Goal: Information Seeking & Learning: Understand process/instructions

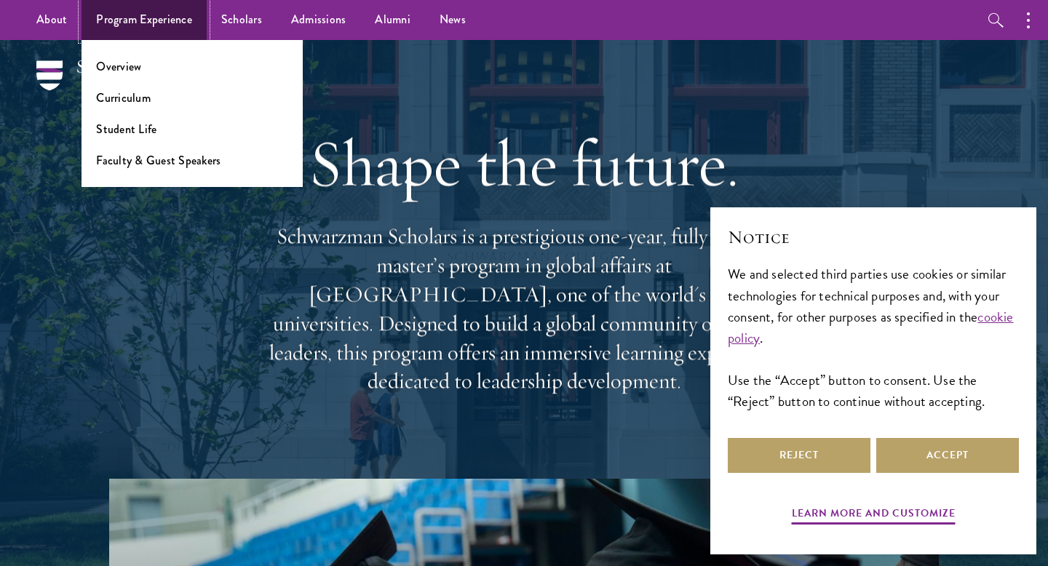
click at [167, 15] on link "Program Experience" at bounding box center [144, 20] width 125 height 40
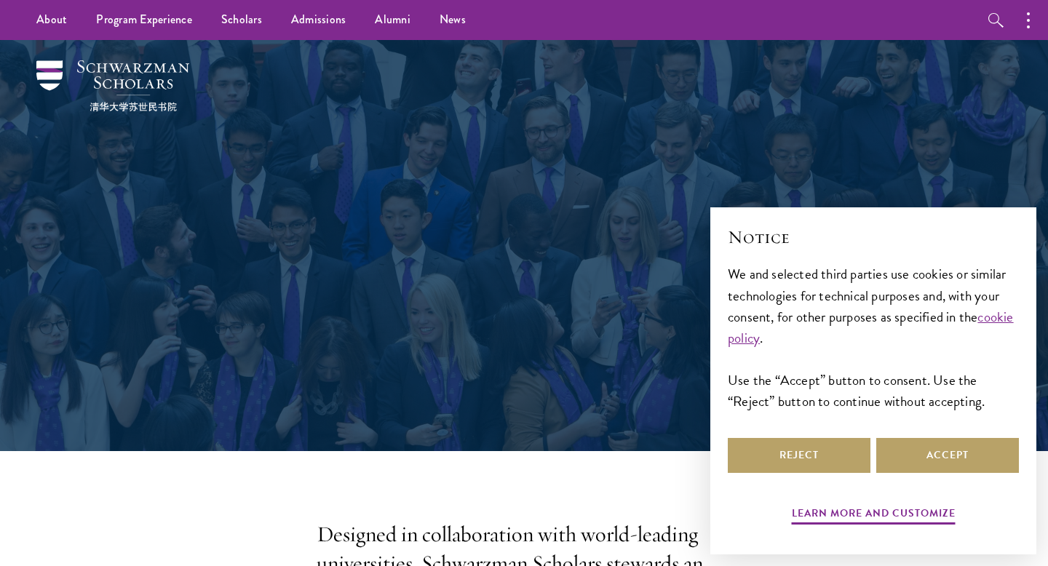
click at [945, 435] on div "Reject Accept" at bounding box center [873, 455] width 291 height 41
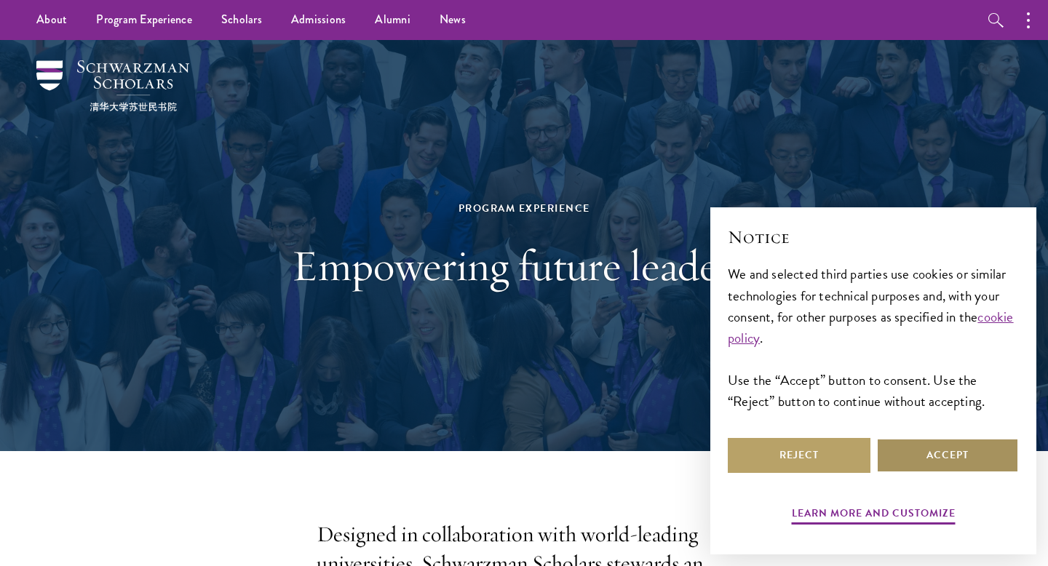
click at [943, 451] on button "Accept" at bounding box center [947, 455] width 143 height 35
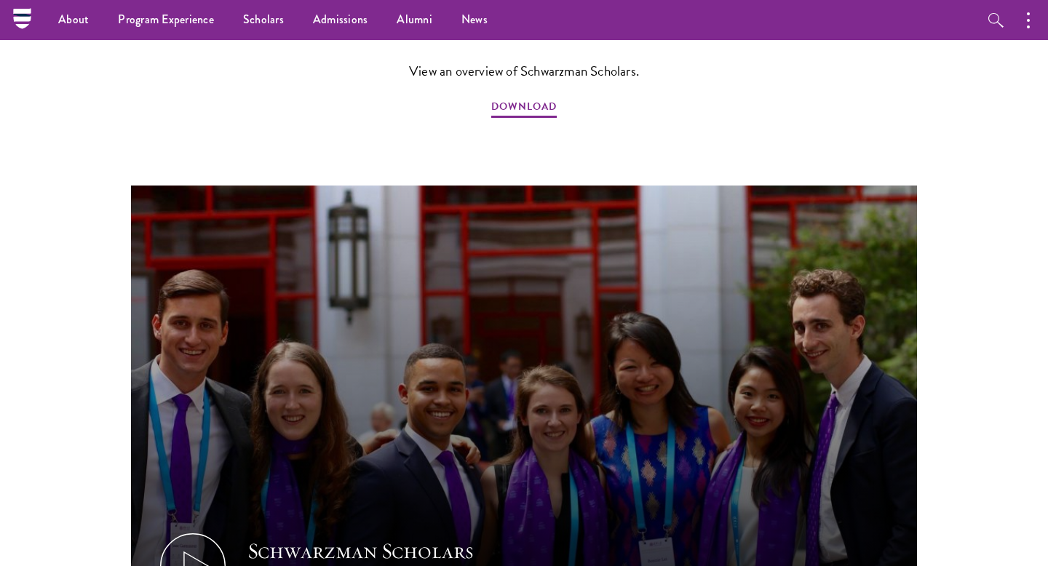
scroll to position [1319, 0]
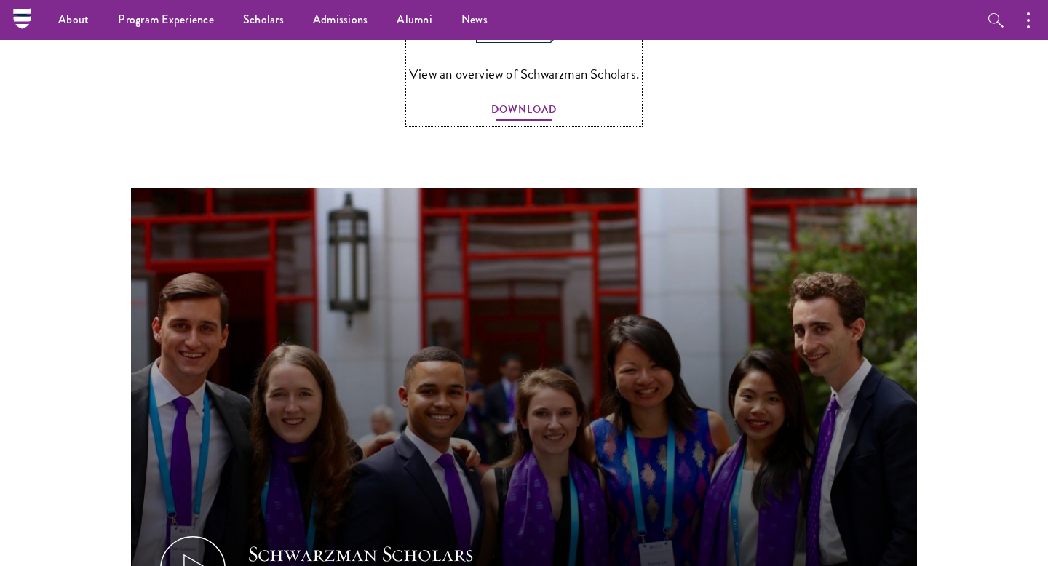
click at [534, 100] on span "DOWNLOAD" at bounding box center [524, 111] width 66 height 23
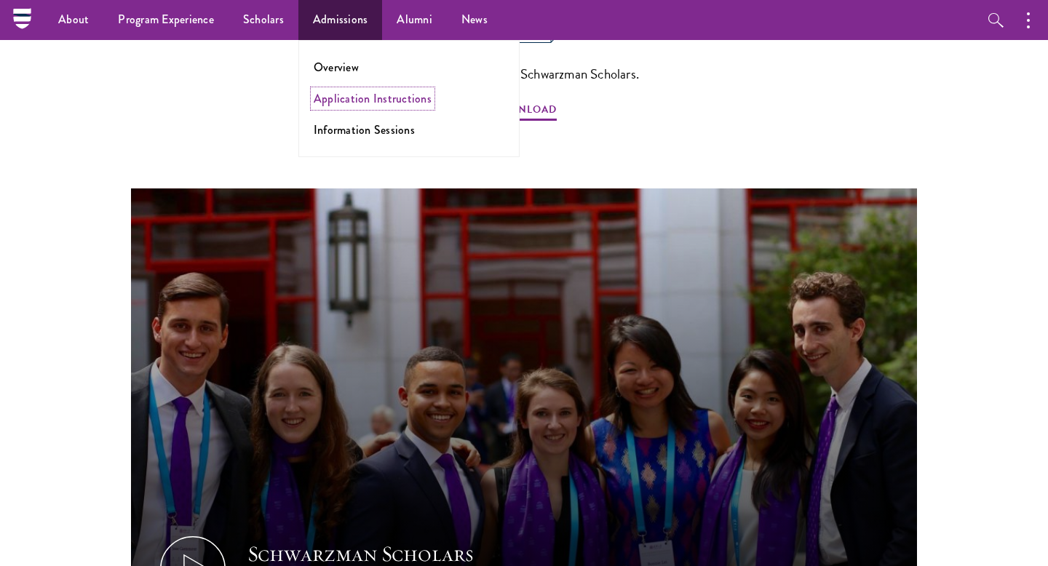
click at [335, 98] on link "Application Instructions" at bounding box center [373, 98] width 118 height 17
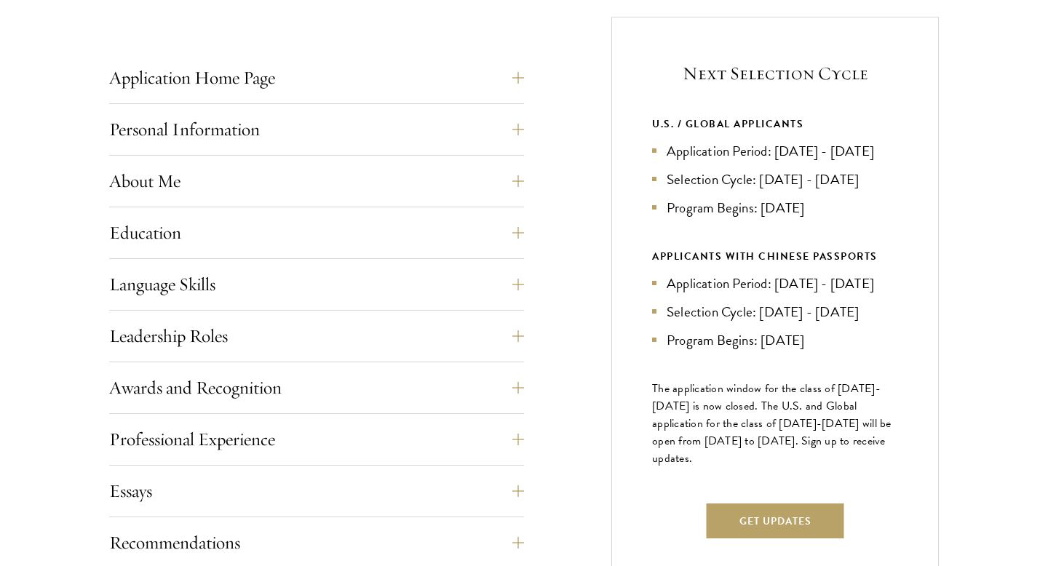
scroll to position [571, 0]
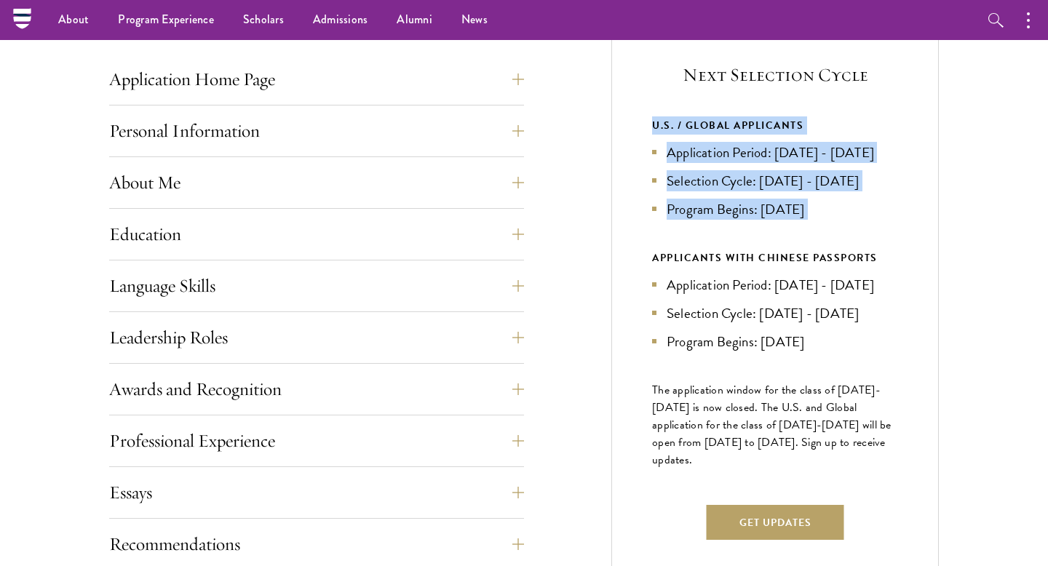
drag, startPoint x: 674, startPoint y: 266, endPoint x: 634, endPoint y: 111, distance: 160.1
click at [634, 110] on div "Next Selection Cycle U.S. / GLOBAL APPLICANTS Application Period: [DATE] - [DAT…" at bounding box center [775, 308] width 328 height 580
click at [634, 111] on div "Next Selection Cycle U.S. / GLOBAL APPLICANTS Application Period: [DATE] - [DAT…" at bounding box center [775, 308] width 328 height 580
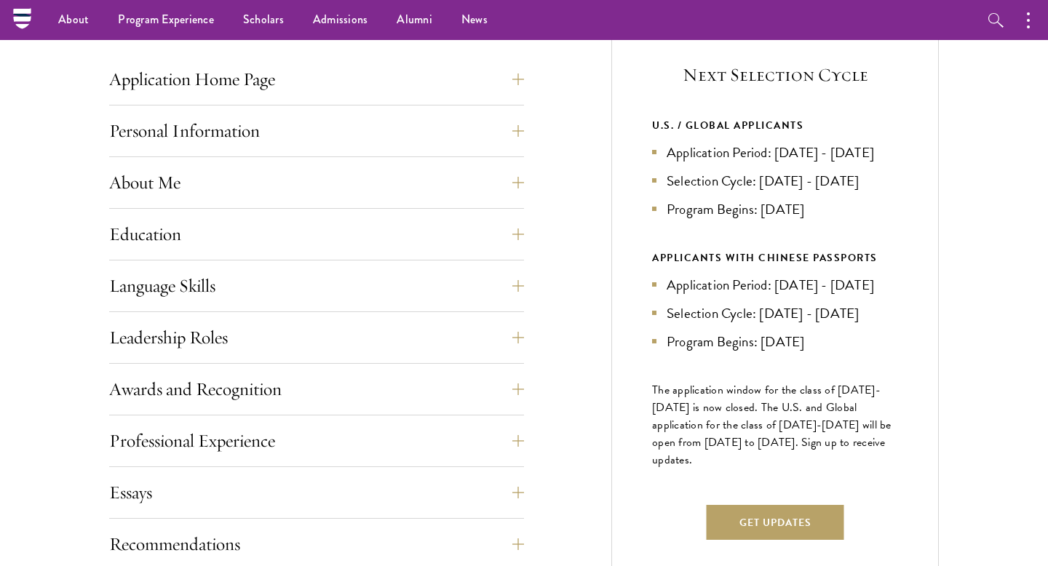
click at [635, 113] on div "Next Selection Cycle U.S. / GLOBAL APPLICANTS Application Period: [DATE] - [DAT…" at bounding box center [775, 308] width 328 height 580
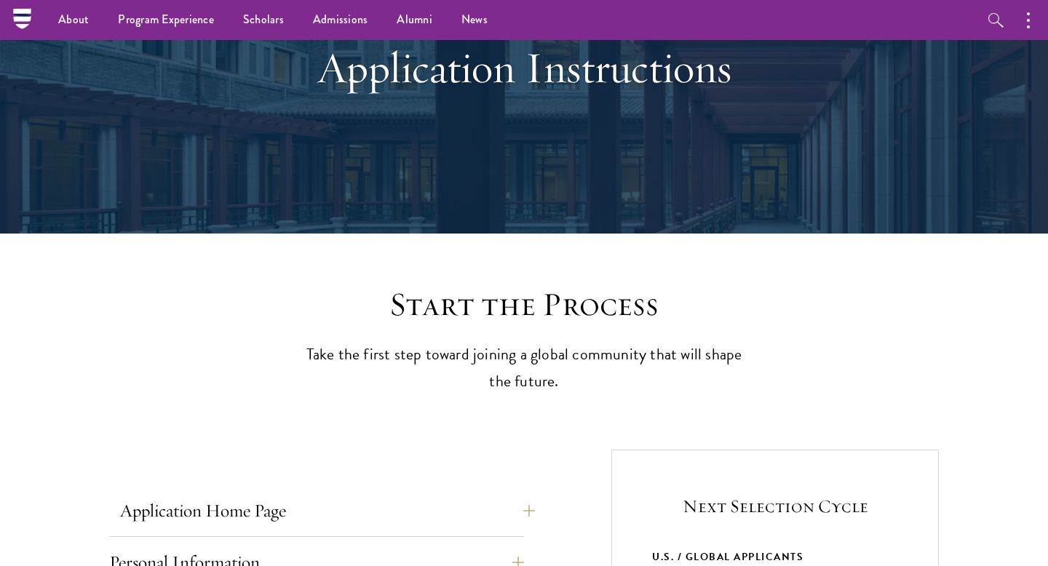
scroll to position [0, 0]
